Goal: Check status: Check status

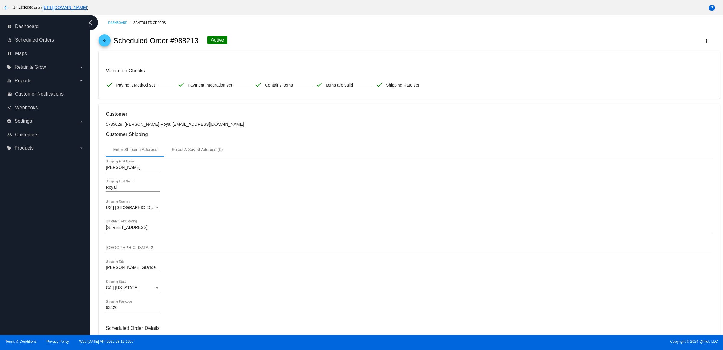
click at [108, 40] on span "arrow_back" at bounding box center [104, 41] width 7 height 15
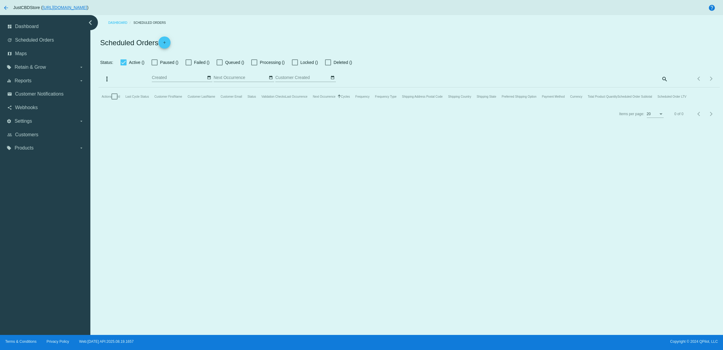
checkbox input "true"
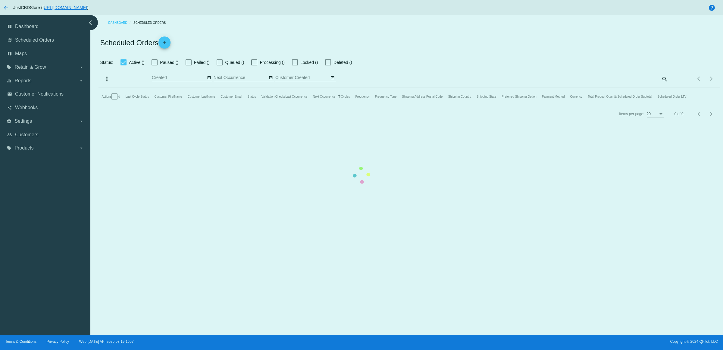
checkbox input "true"
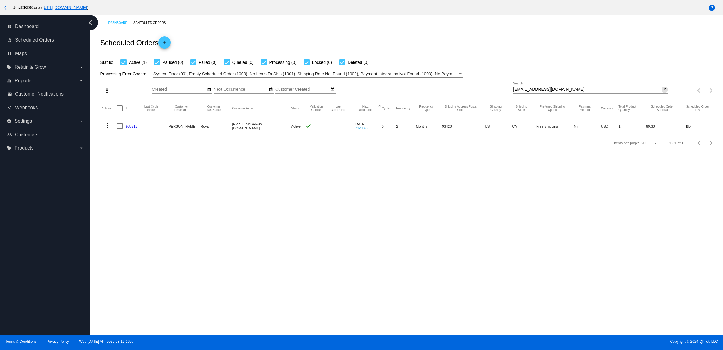
click at [666, 92] on mat-icon "close" at bounding box center [665, 89] width 4 height 5
click at [666, 95] on mat-icon "search" at bounding box center [664, 90] width 7 height 9
type input "[EMAIL_ADDRESS][DOMAIN_NAME]"
click at [139, 146] on link "1010038" at bounding box center [133, 144] width 14 height 4
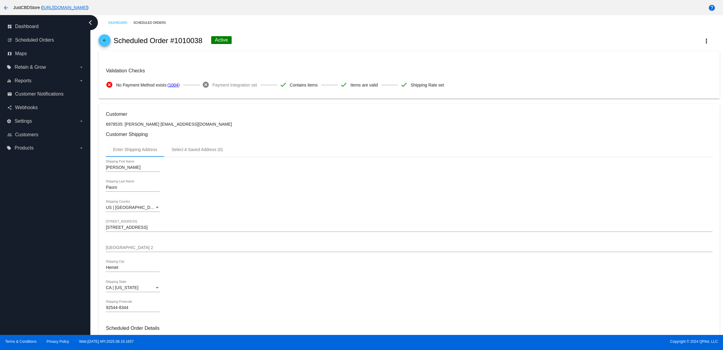
click at [105, 45] on mat-icon "arrow_back" at bounding box center [104, 41] width 7 height 7
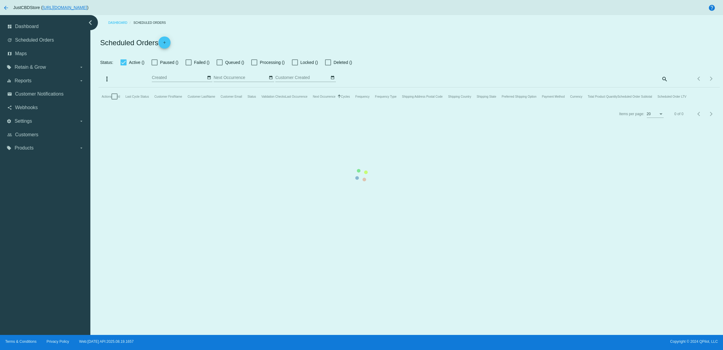
checkbox input "true"
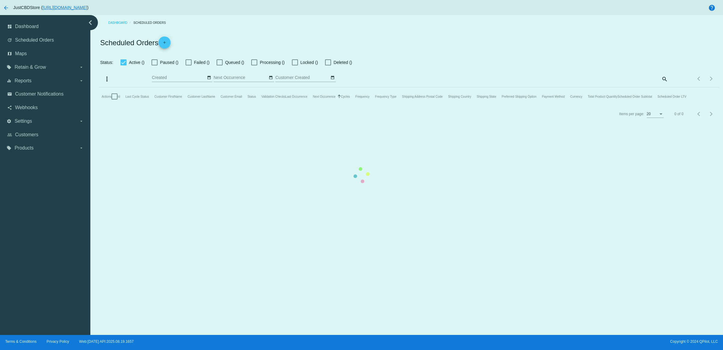
checkbox input "true"
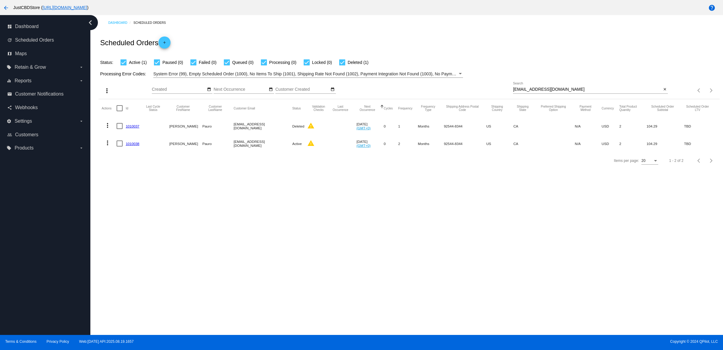
click at [137, 128] on link "1010037" at bounding box center [133, 126] width 14 height 4
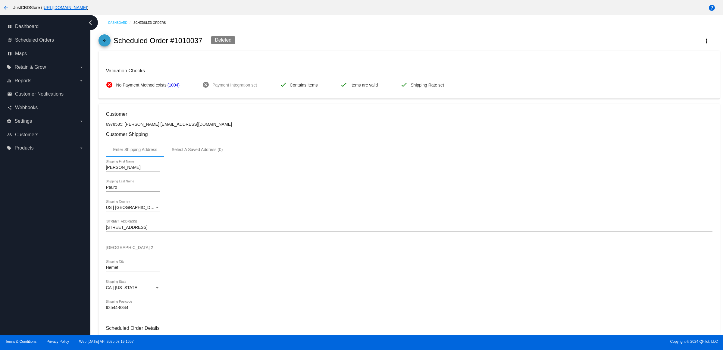
click at [103, 42] on span "arrow_back" at bounding box center [104, 41] width 7 height 15
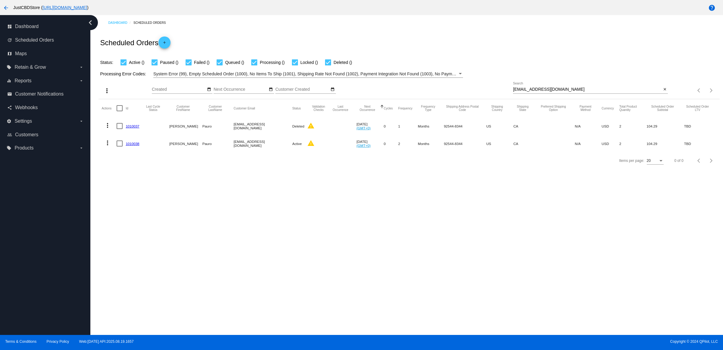
click at [139, 146] on link "1010038" at bounding box center [133, 144] width 14 height 4
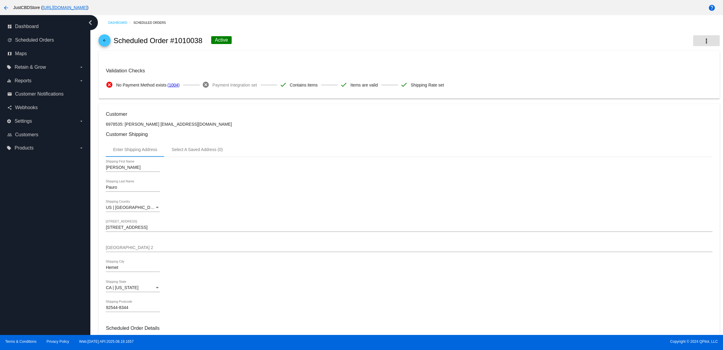
click at [703, 43] on mat-icon "more_vert" at bounding box center [706, 40] width 7 height 7
click at [673, 47] on span "View Event Logs" at bounding box center [662, 47] width 31 height 5
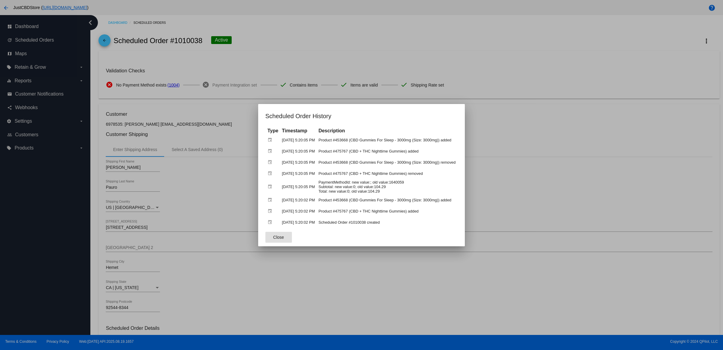
click at [515, 164] on div at bounding box center [361, 175] width 723 height 350
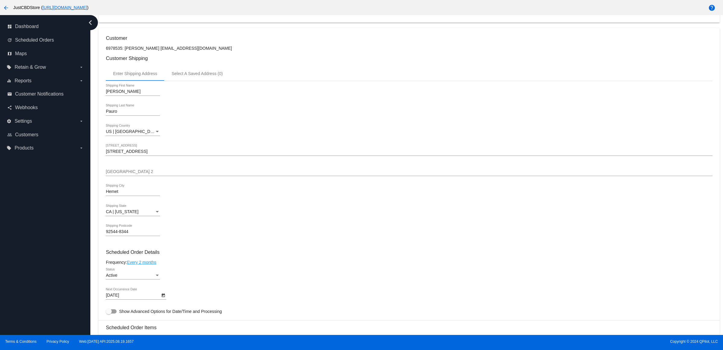
scroll to position [75, 0]
